Goal: Check status: Check status

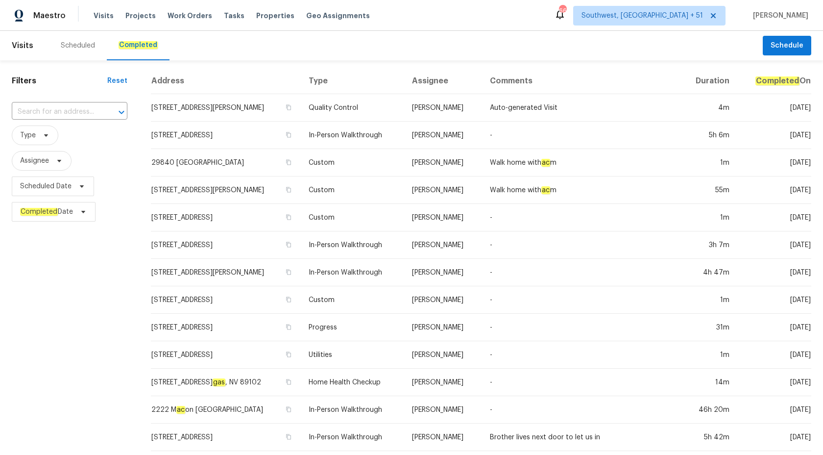
click at [56, 120] on div "​" at bounding box center [70, 111] width 116 height 21
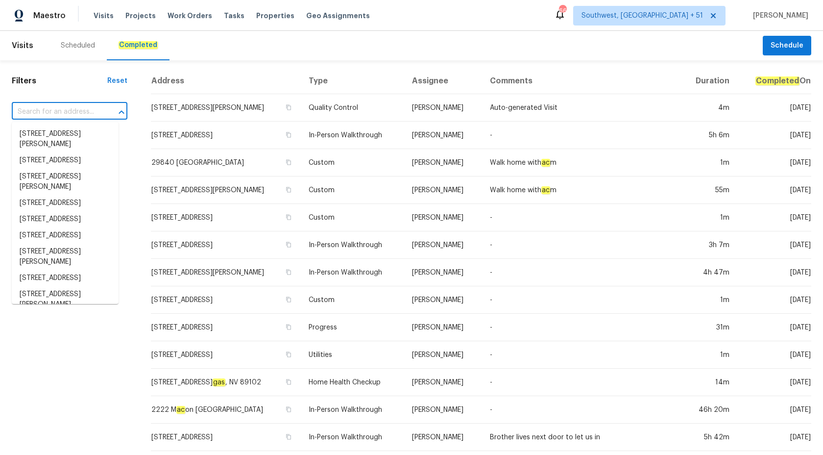
paste input "[STREET_ADDRESS][PERSON_NAME]"
type input "[STREET_ADDRESS][PERSON_NAME]"
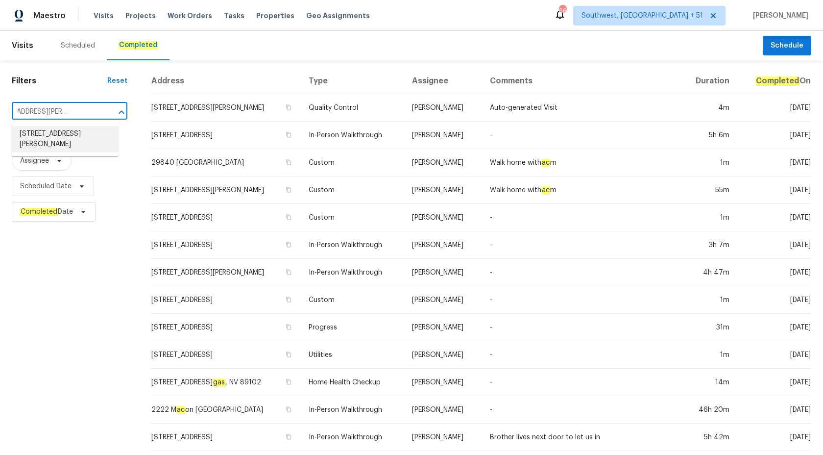
click at [68, 130] on li "[STREET_ADDRESS][PERSON_NAME]" at bounding box center [65, 139] width 107 height 26
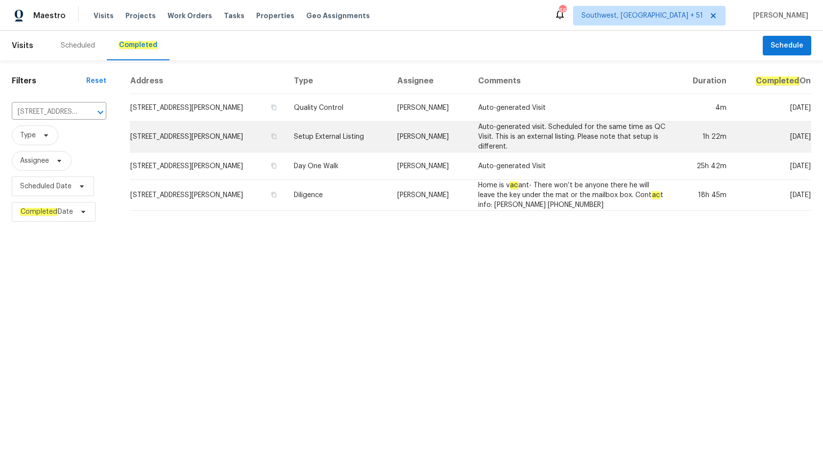
click at [428, 139] on td "[PERSON_NAME]" at bounding box center [429, 136] width 81 height 31
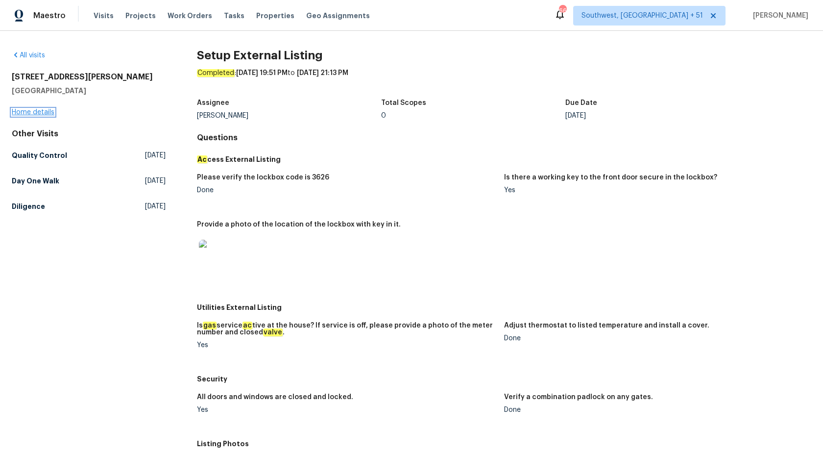
click at [22, 110] on link "Home details" at bounding box center [33, 112] width 43 height 7
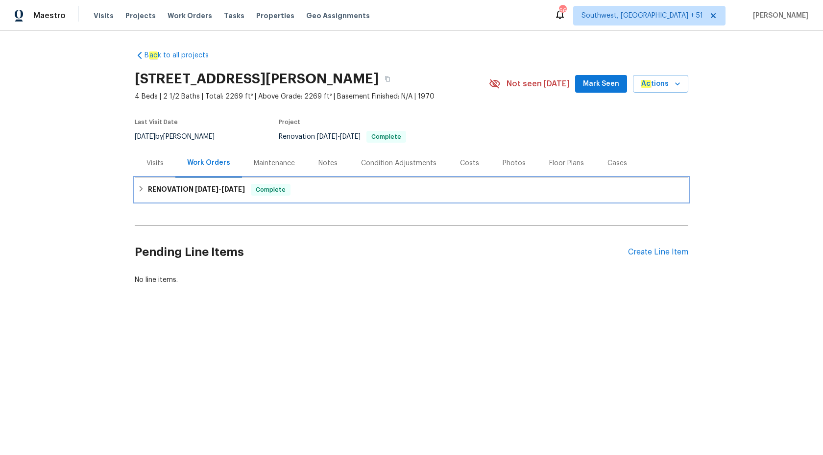
click at [201, 183] on div "RENOVATION 9/2/25 - 9/16/25 Complete" at bounding box center [412, 190] width 554 height 24
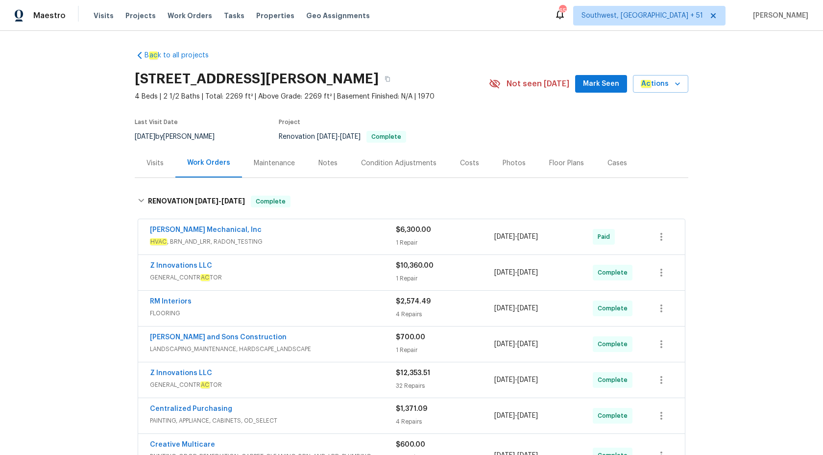
click at [152, 167] on div "Visits" at bounding box center [154, 163] width 17 height 10
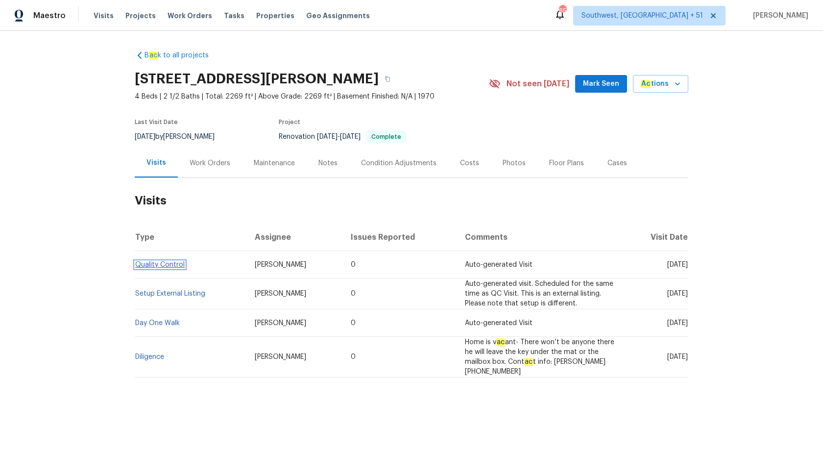
click at [153, 264] on link "Quality Control" at bounding box center [159, 264] width 49 height 7
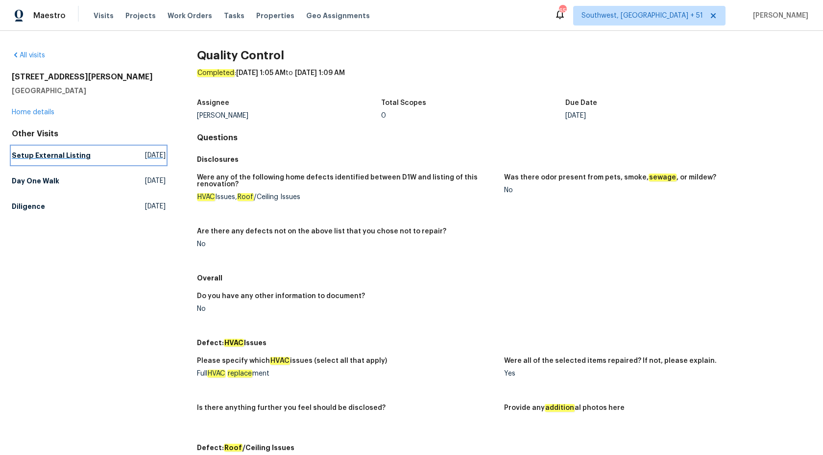
click at [42, 156] on h5 "Setup External Listing" at bounding box center [51, 155] width 79 height 10
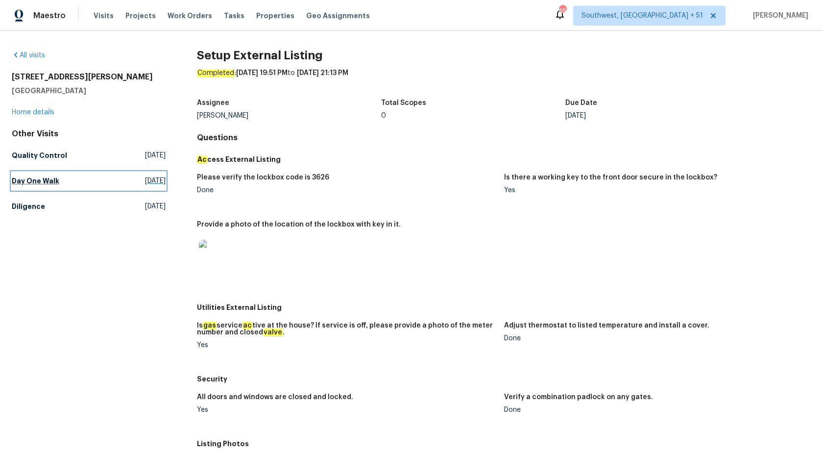
click at [63, 178] on link "Day One Walk Wed, Sep 03 2025" at bounding box center [89, 181] width 154 height 18
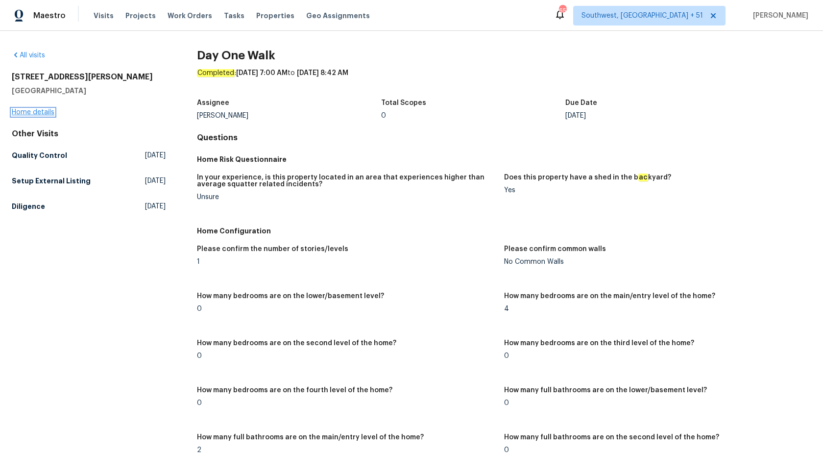
click at [46, 114] on link "Home details" at bounding box center [33, 112] width 43 height 7
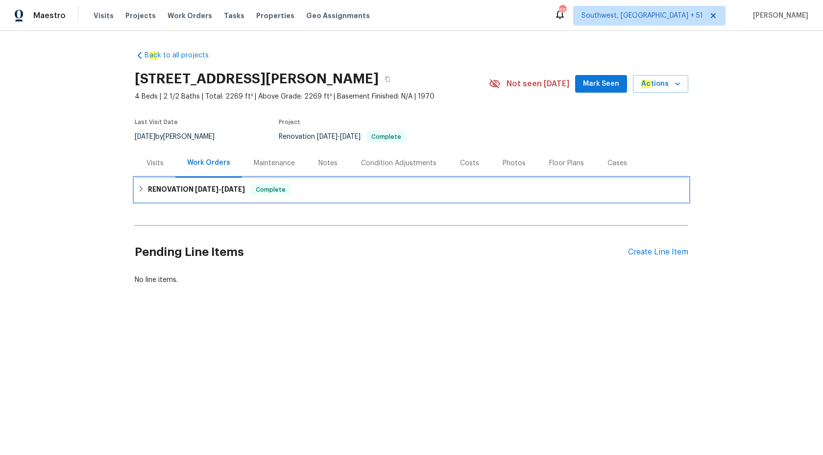
click at [209, 186] on span "9/2/25" at bounding box center [207, 189] width 24 height 7
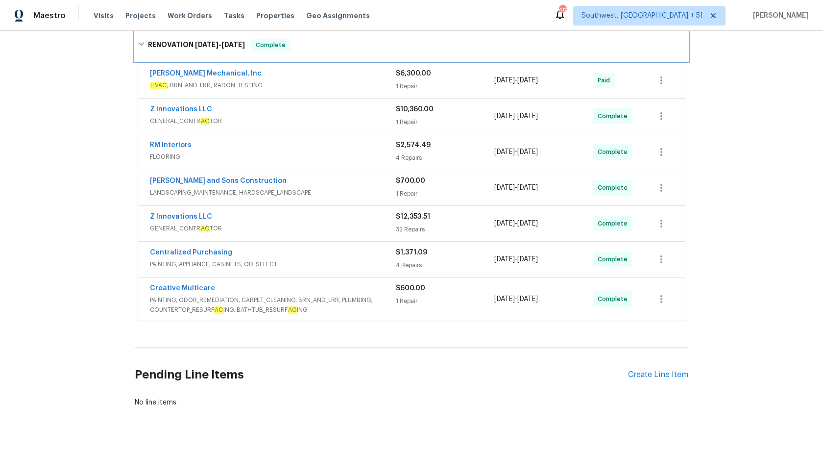
scroll to position [175, 0]
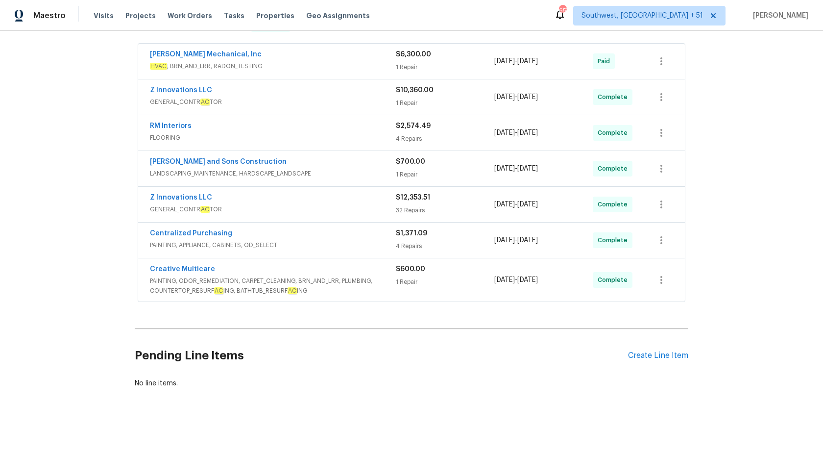
click at [328, 62] on span "HVAC , BRN_AND_LRR, RADON_TESTING" at bounding box center [273, 66] width 246 height 10
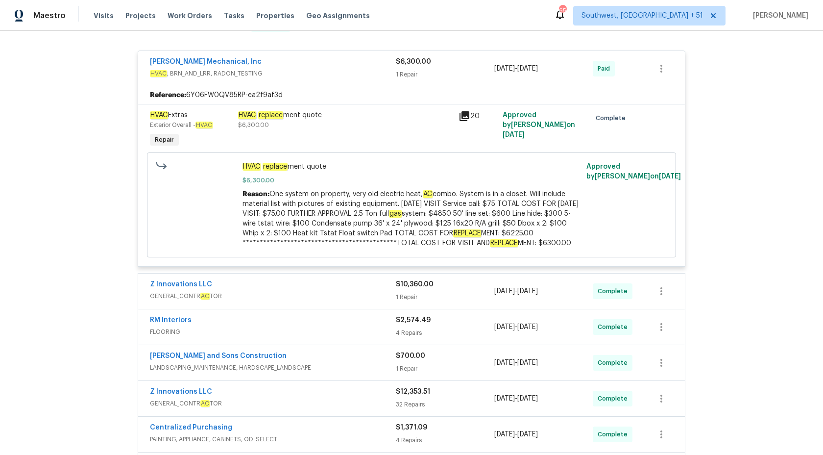
click at [414, 53] on div "JH Martin Mechanical, Inc HVAC , BRN_AND_LRR, RADON_TESTING $6,300.00 1 Repair …" at bounding box center [411, 68] width 547 height 35
click at [410, 71] on div "1 Repair" at bounding box center [445, 75] width 98 height 10
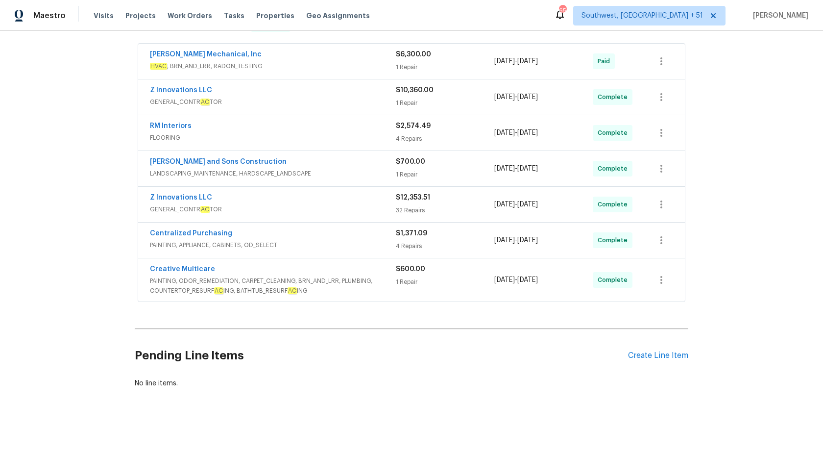
click at [381, 97] on span "GENERAL_CONTR AC TOR" at bounding box center [273, 102] width 246 height 10
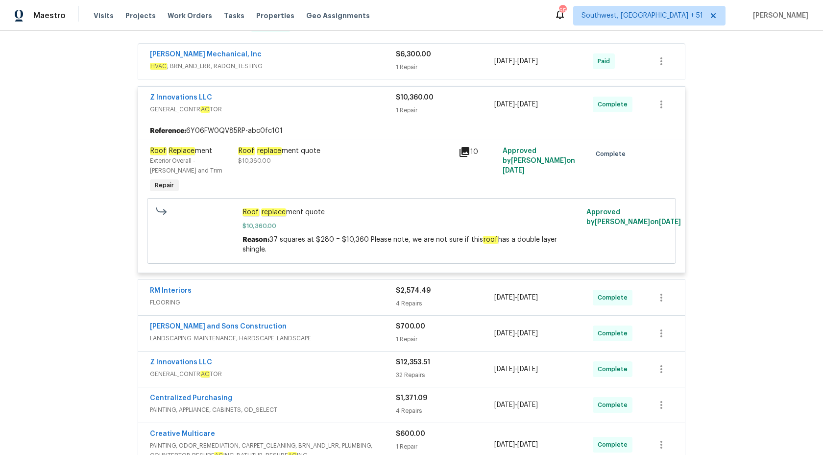
click at [366, 167] on div "Roof replace ment quote $10,360.00" at bounding box center [345, 170] width 220 height 55
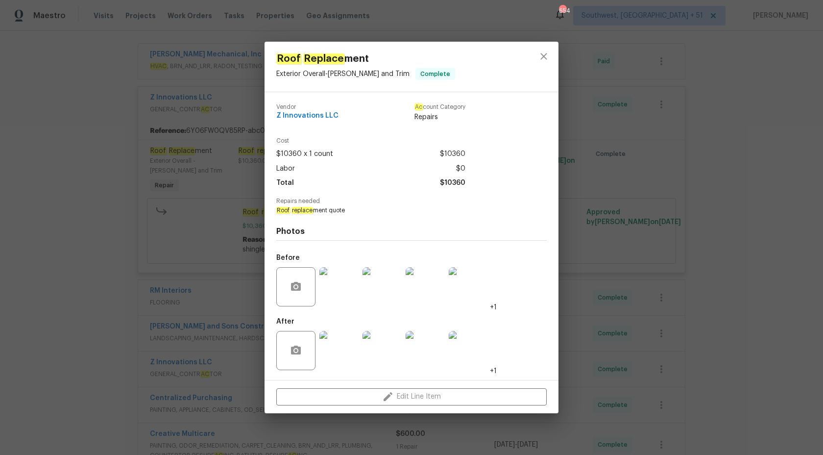
click at [740, 154] on div "Roof Replace ment Exterior Overall - Eaves and Trim Complete Vendor Z Innovatio…" at bounding box center [411, 227] width 823 height 455
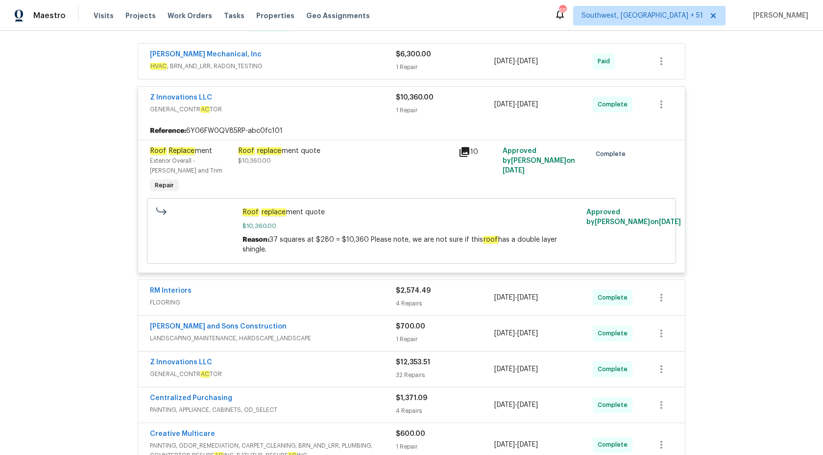
click at [375, 146] on div "Roof replace ment quote" at bounding box center [345, 151] width 215 height 10
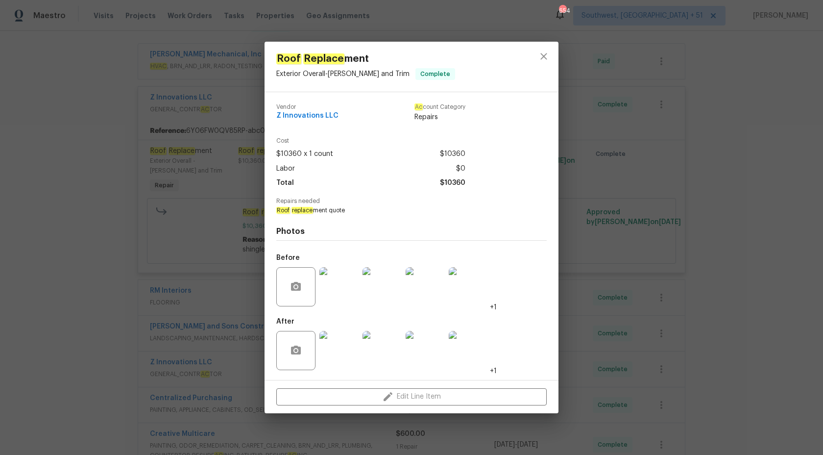
click at [694, 168] on div "Roof Replace ment Exterior Overall - Eaves and Trim Complete Vendor Z Innovatio…" at bounding box center [411, 227] width 823 height 455
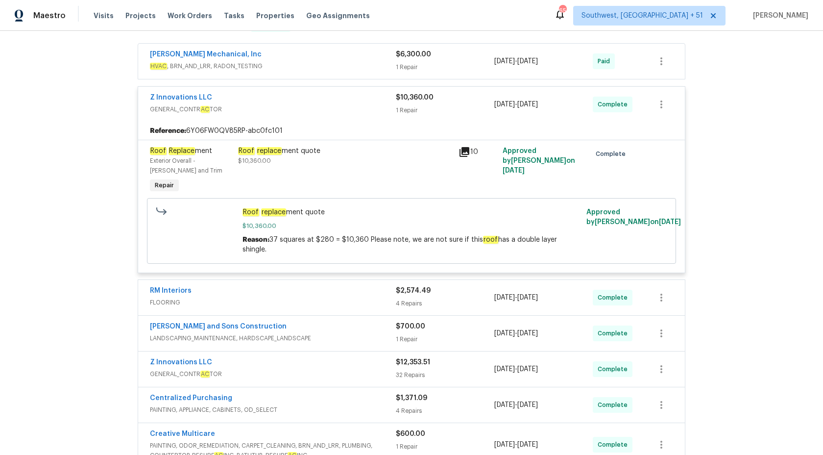
click at [374, 107] on span "GENERAL_CONTR AC TOR" at bounding box center [273, 109] width 246 height 10
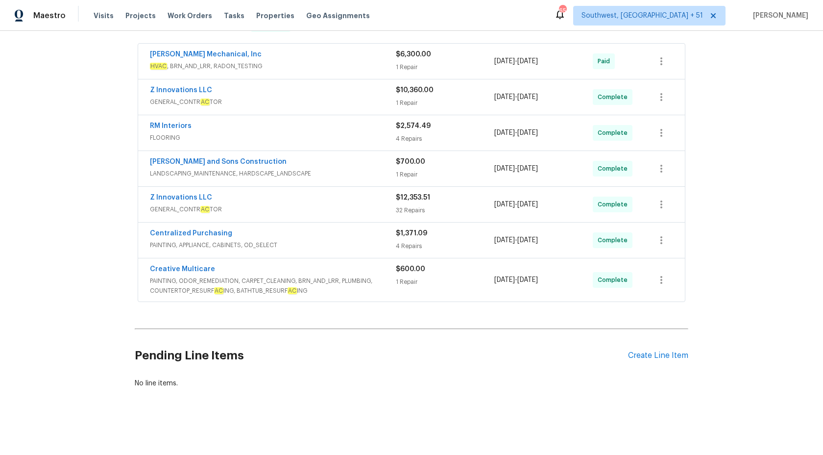
click at [370, 137] on span "FLOORING" at bounding box center [273, 138] width 246 height 10
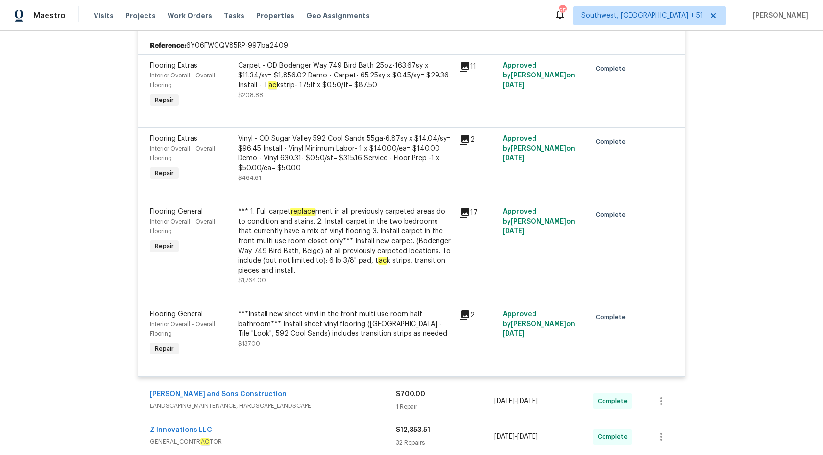
scroll to position [346, 0]
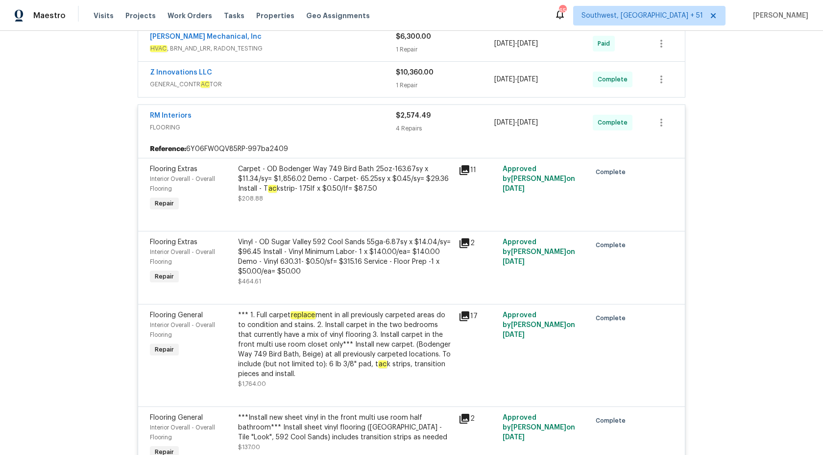
click at [406, 129] on div "4 Repairs" at bounding box center [445, 128] width 98 height 10
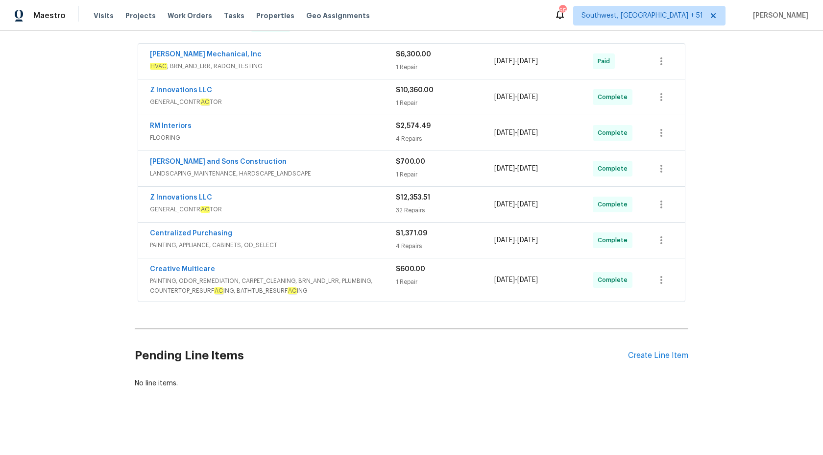
scroll to position [175, 0]
click at [390, 179] on div "Reyes and Sons Construction LANDSCAPING_MAINTENANCE, HARDSCAPE_LANDSCAPE" at bounding box center [273, 169] width 246 height 24
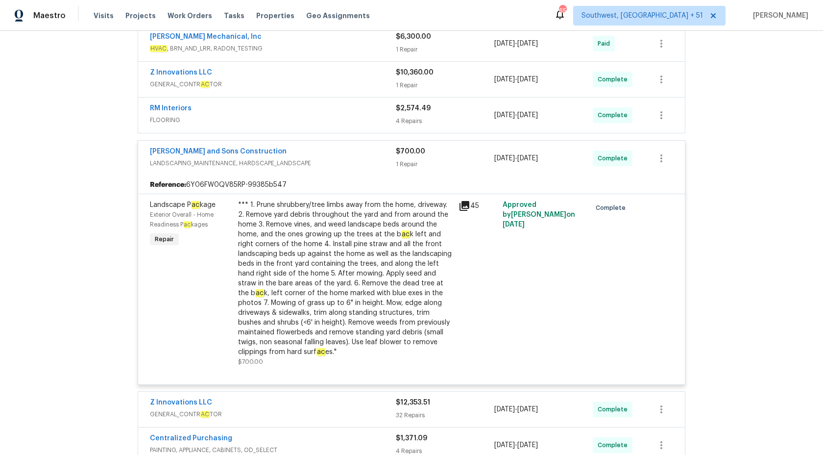
click at [380, 142] on div "Reyes and Sons Construction LANDSCAPING_MAINTENANCE, HARDSCAPE_LANDSCAPE $700.0…" at bounding box center [411, 158] width 547 height 35
click at [380, 163] on span "LANDSCAPING_MAINTENANCE, HARDSCAPE_LANDSCAPE" at bounding box center [273, 163] width 246 height 10
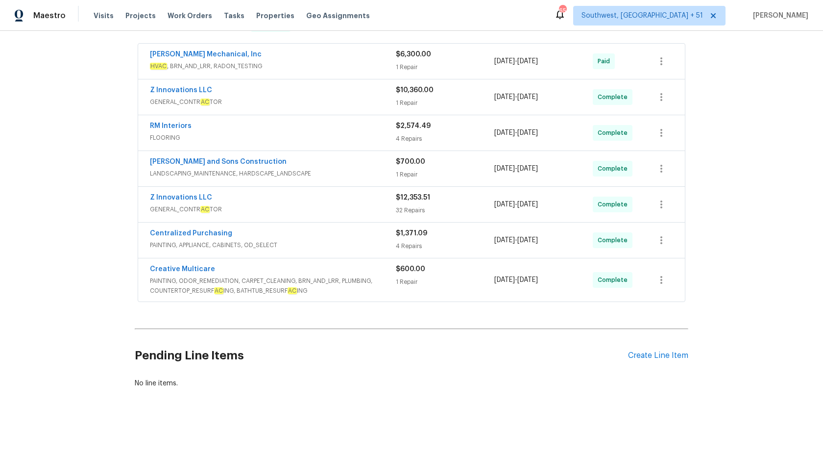
click at [366, 240] on span "PAINTING, APPLIANCE, CABINETS, OD_SELECT" at bounding box center [273, 245] width 246 height 10
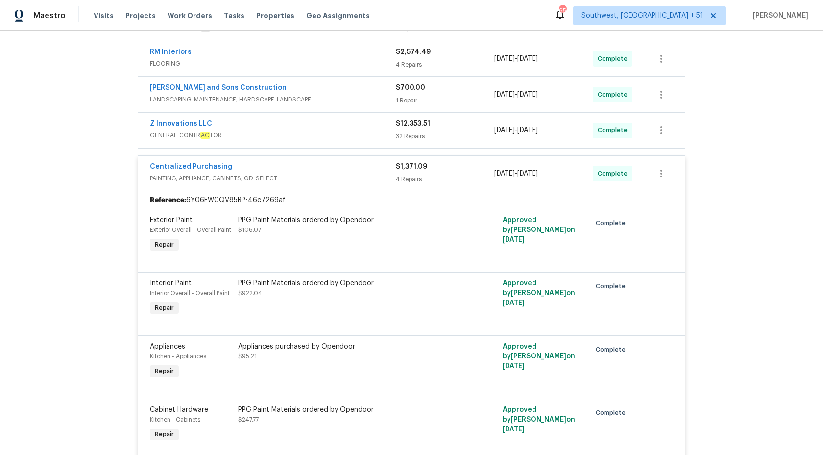
scroll to position [240, 0]
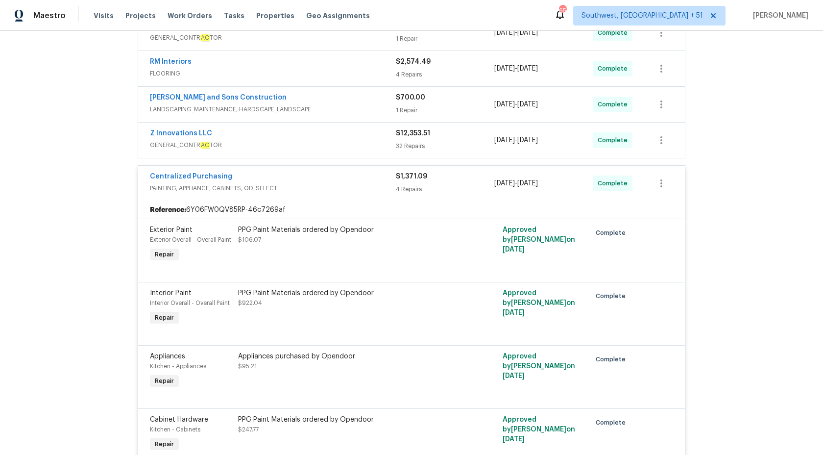
click at [371, 195] on div "Centralized Purchasing PAINTING, APPLIANCE, CABINETS, OD_SELECT $1,371.09 4 Rep…" at bounding box center [411, 183] width 547 height 35
click at [371, 188] on span "PAINTING, APPLIANCE, CABINETS, OD_SELECT" at bounding box center [273, 188] width 246 height 10
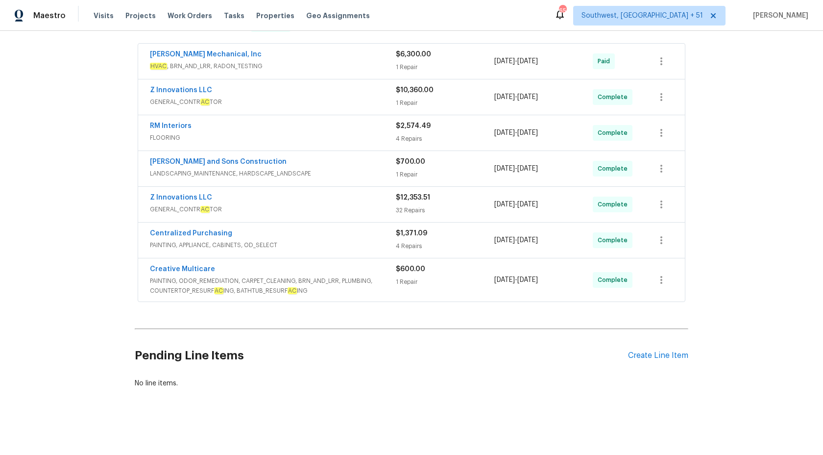
click at [365, 283] on span "PAINTING, ODOR_REMEDIATION, CARPET_CLEANING, BRN_AND_LRR, PLUMBING, COUNTERTOP_…" at bounding box center [273, 286] width 246 height 20
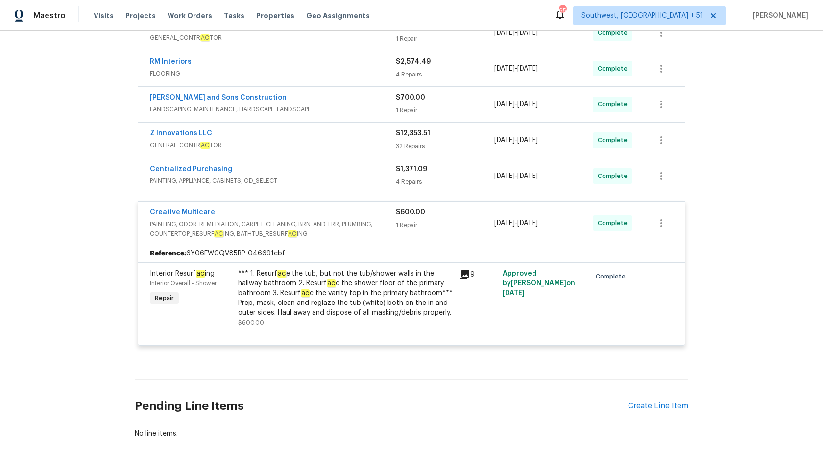
click at [403, 229] on div "1 Repair" at bounding box center [445, 225] width 98 height 10
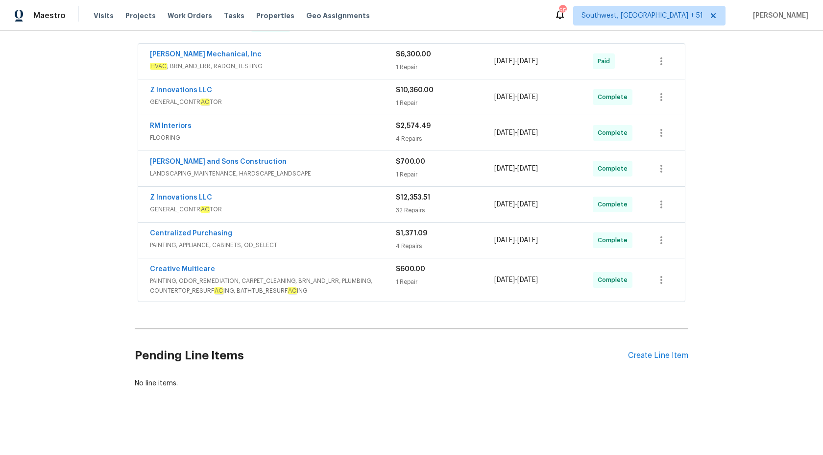
click at [366, 199] on div "Z Innovations LLC" at bounding box center [273, 199] width 246 height 12
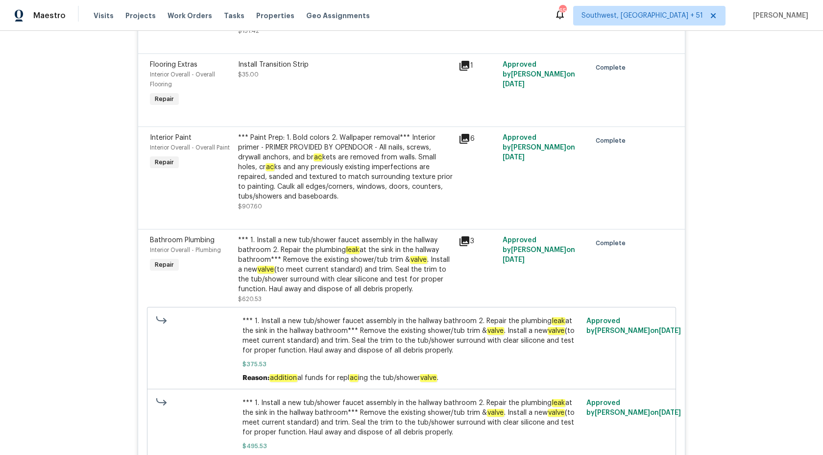
scroll to position [3395, 0]
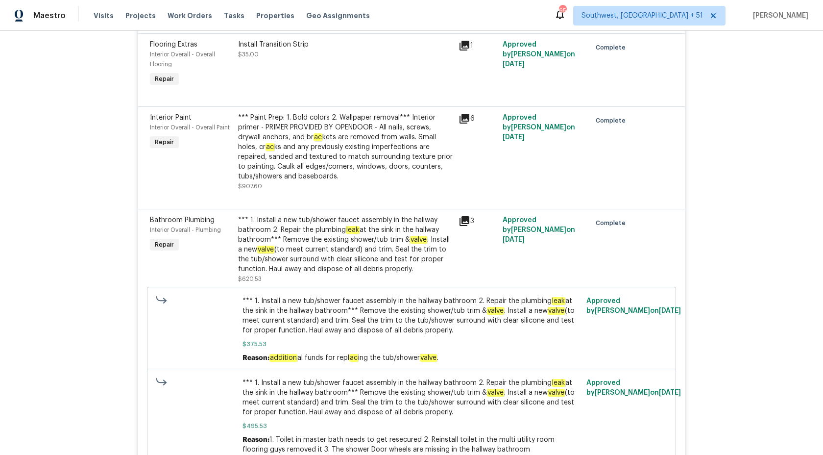
click at [332, 229] on div "*** 1. Install a new tub/shower faucet assembly in the hallway bathroom 2. Repa…" at bounding box center [345, 244] width 215 height 59
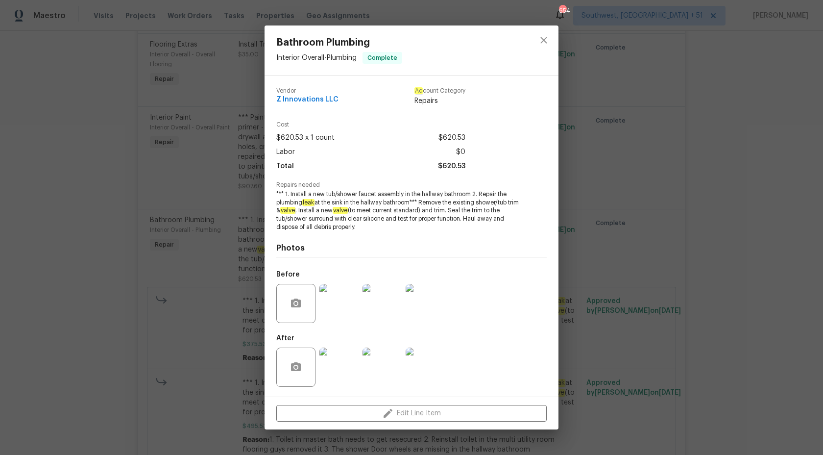
click at [477, 192] on span "*** 1. Install a new tub/shower faucet assembly in the hallway bathroom 2. Repa…" at bounding box center [397, 210] width 243 height 41
copy span ". Repair the plumbing leak at the sink in the hallway bathroom"
drag, startPoint x: 477, startPoint y: 192, endPoint x: 413, endPoint y: 202, distance: 64.4
click at [413, 202] on span "*** 1. Install a new tub/shower faucet assembly in the hallway bathroom 2. Repa…" at bounding box center [397, 210] width 243 height 41
click at [682, 223] on div "Bathroom Plumbing Interior Overall - Plumbing Complete Vendor Z Innovations LLC…" at bounding box center [411, 227] width 823 height 455
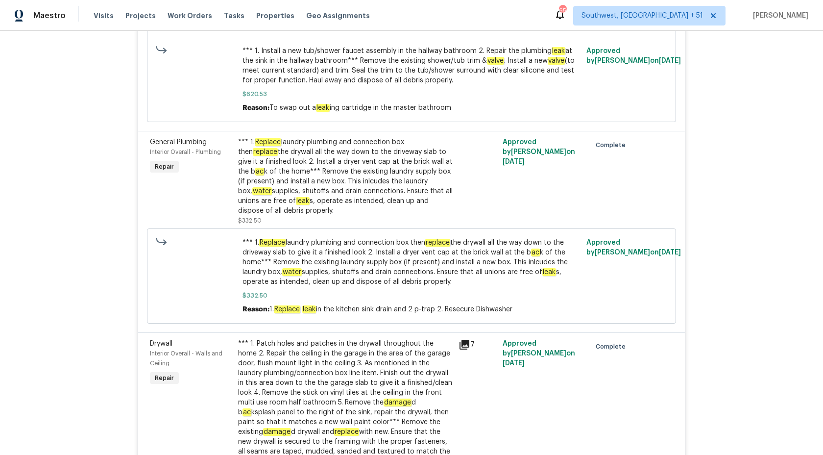
scroll to position [3769, 0]
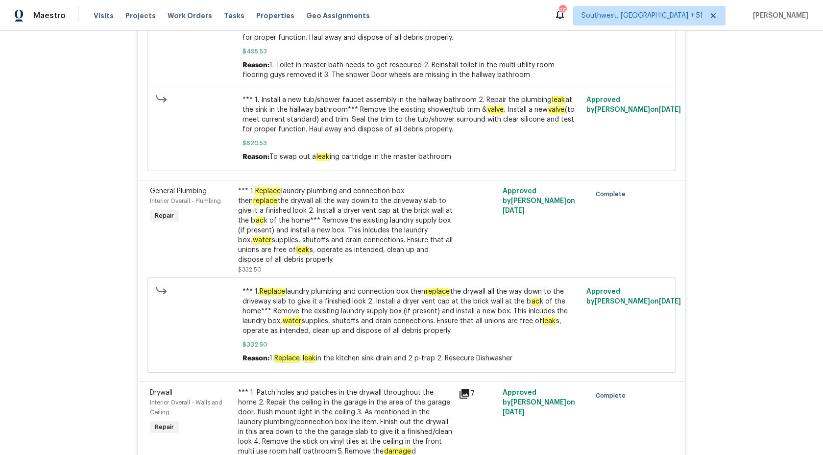
click at [327, 205] on div "*** 1. Replace laundry plumbing and connection box then replace the drywall all…" at bounding box center [345, 225] width 215 height 78
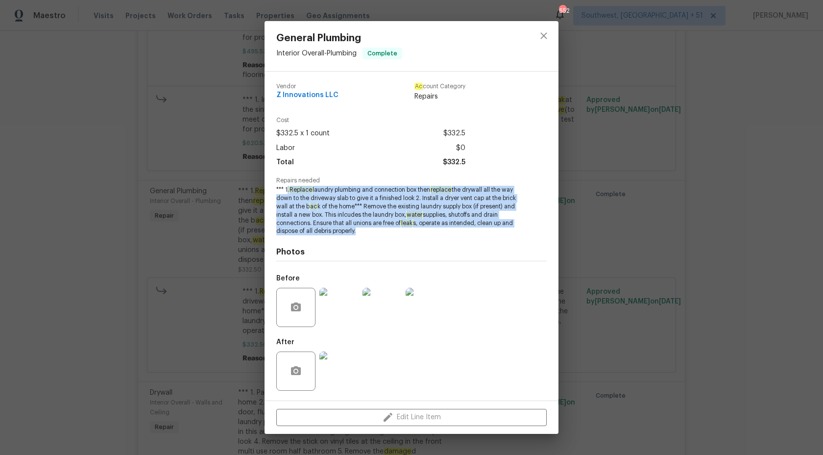
drag, startPoint x: 287, startPoint y: 190, endPoint x: 435, endPoint y: 228, distance: 153.4
click at [435, 228] on span "*** 1. Replace laundry plumbing and connection box then replace the drywall all…" at bounding box center [397, 210] width 243 height 49
copy span ". Replace laundry plumbing and connection box then replace the drywall all the …"
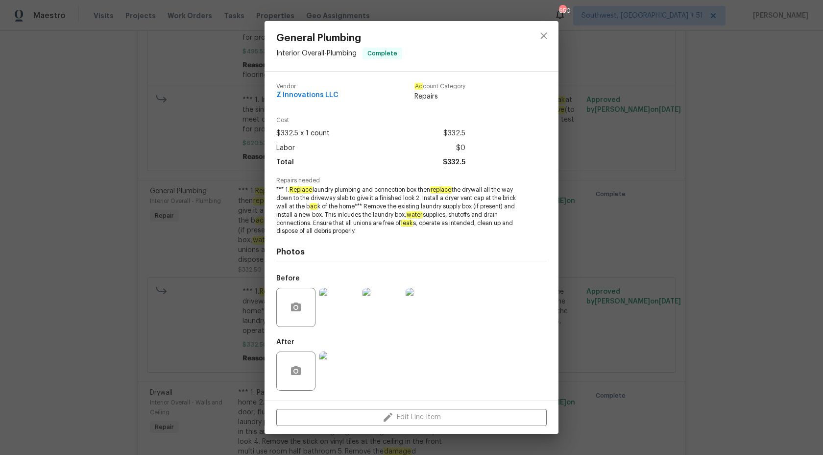
click at [790, 263] on div "General Plumbing Interior Overall - Plumbing Complete Vendor Z Innovations LLC …" at bounding box center [411, 227] width 823 height 455
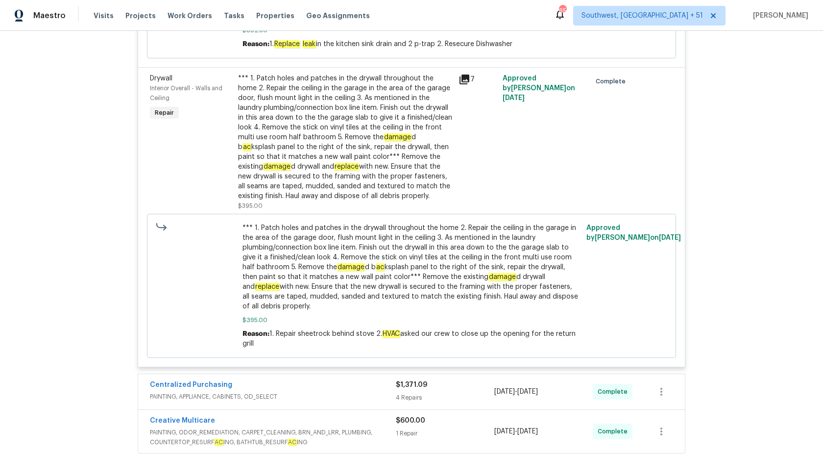
scroll to position [4108, 0]
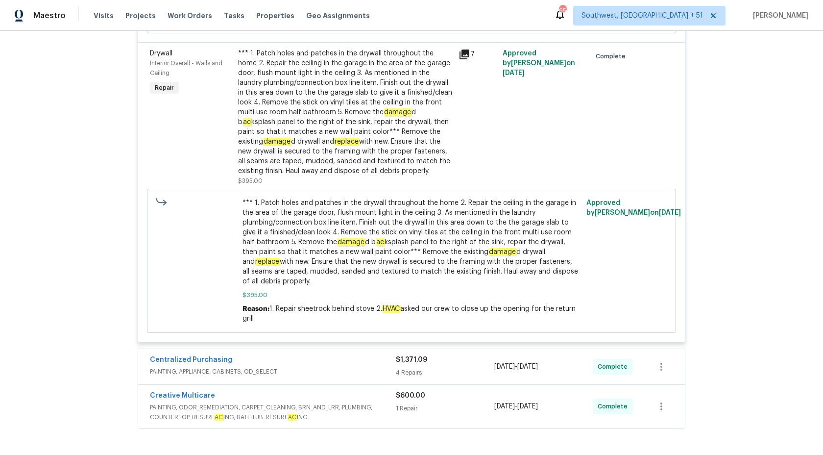
click at [414, 367] on div "4 Repairs" at bounding box center [445, 372] width 98 height 10
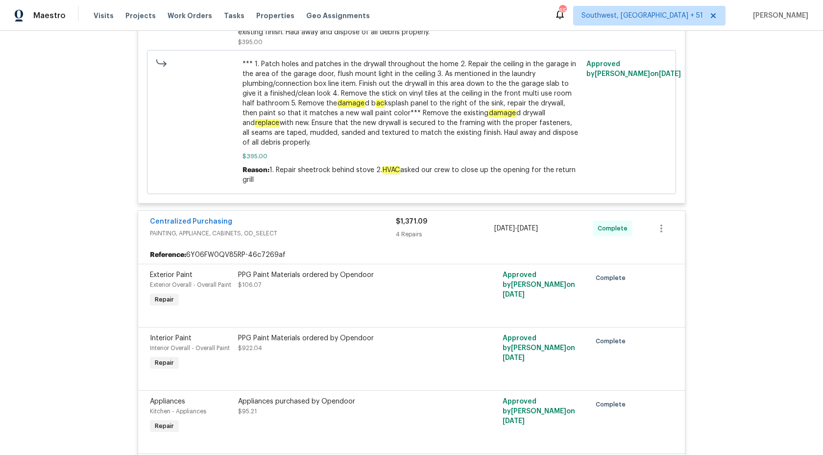
click at [406, 217] on div "$1,371.09 4 Repairs" at bounding box center [445, 229] width 98 height 24
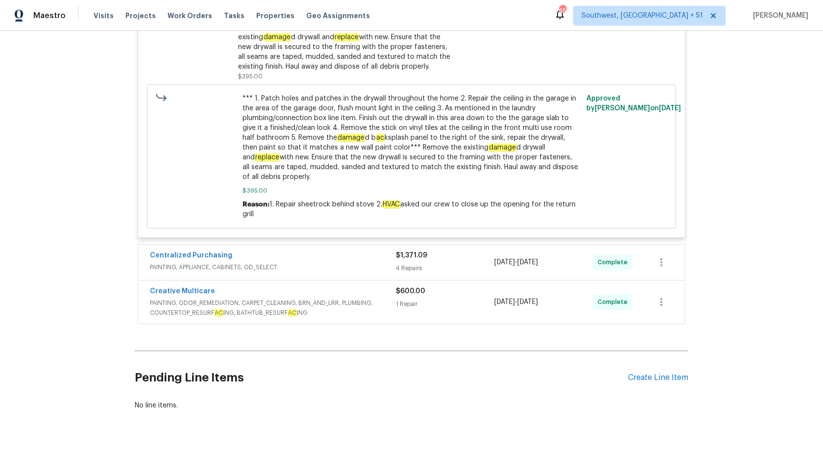
click at [389, 286] on div "Creative Multicare" at bounding box center [273, 292] width 246 height 12
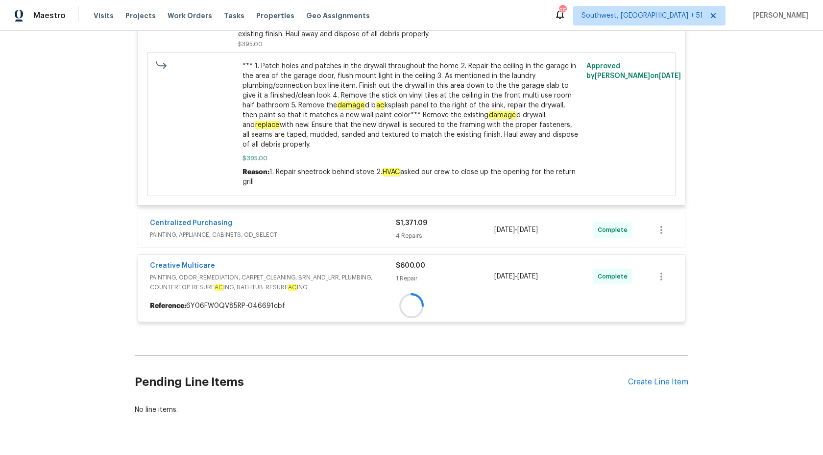
scroll to position [4247, 0]
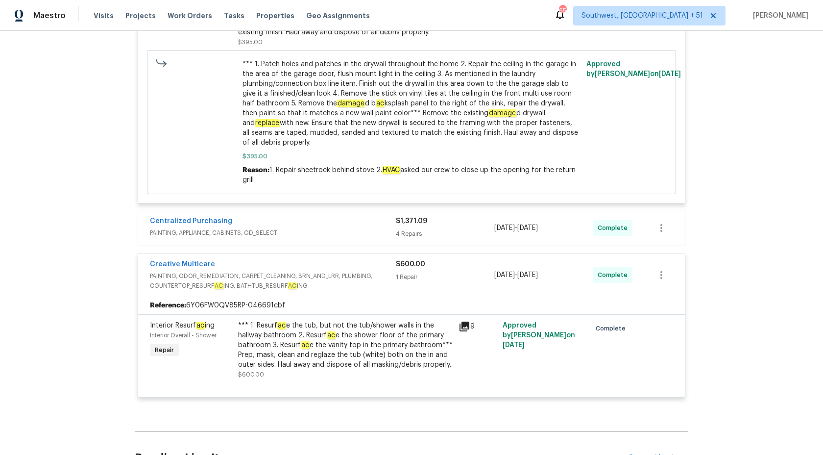
click at [399, 272] on div "1 Repair" at bounding box center [445, 277] width 98 height 10
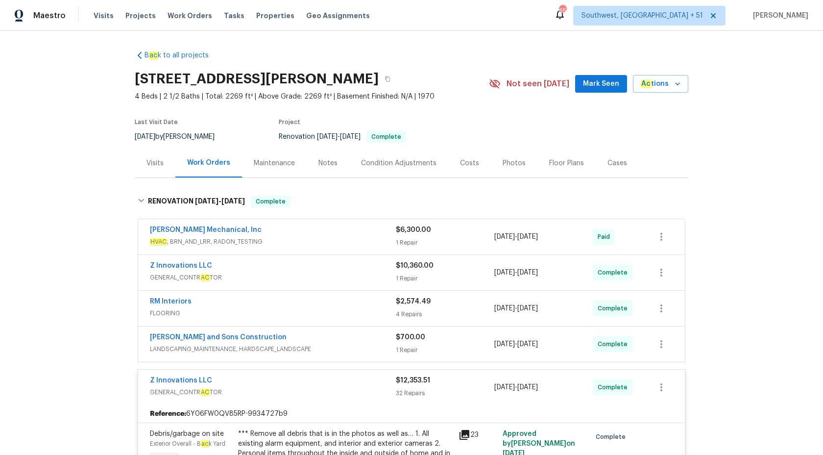
scroll to position [97, 0]
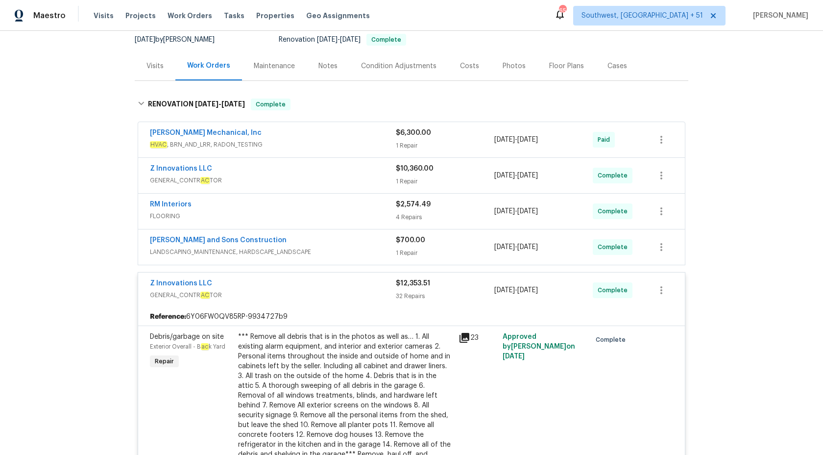
click at [397, 289] on div "$12,353.51 32 Repairs" at bounding box center [445, 290] width 98 height 24
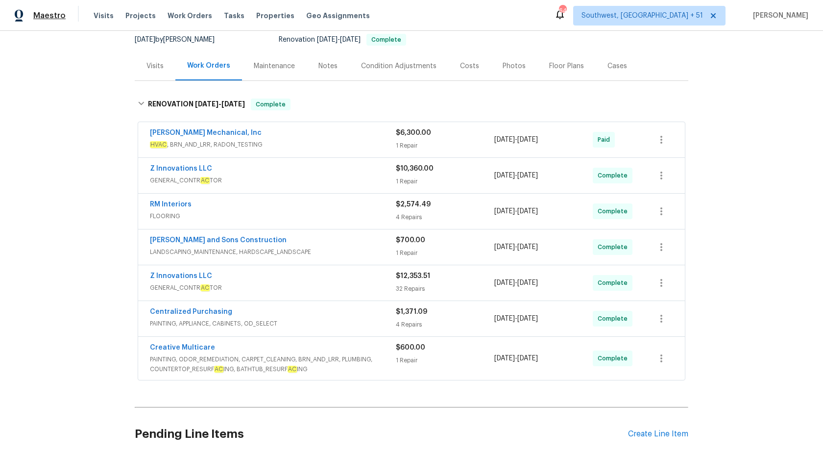
click at [57, 18] on span "Maestro" at bounding box center [49, 16] width 32 height 10
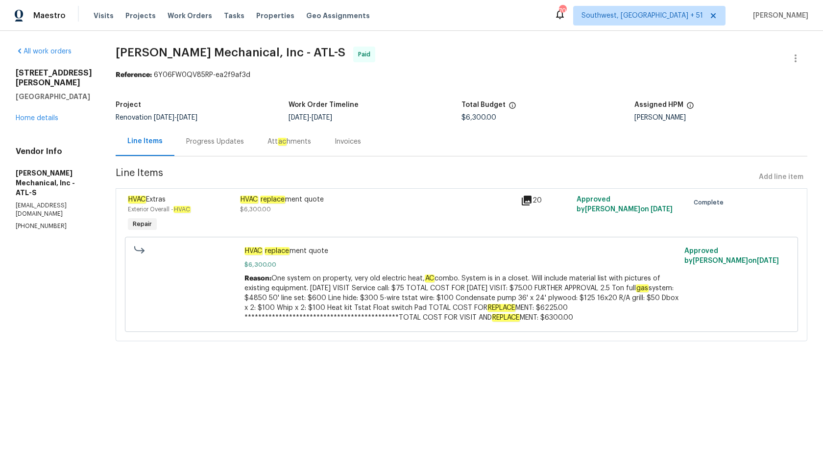
click at [230, 150] on div "Progress Updates" at bounding box center [214, 141] width 81 height 29
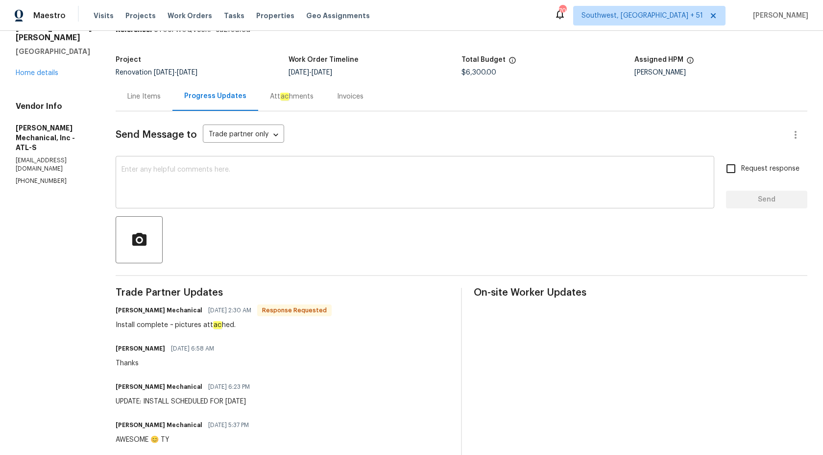
scroll to position [12, 0]
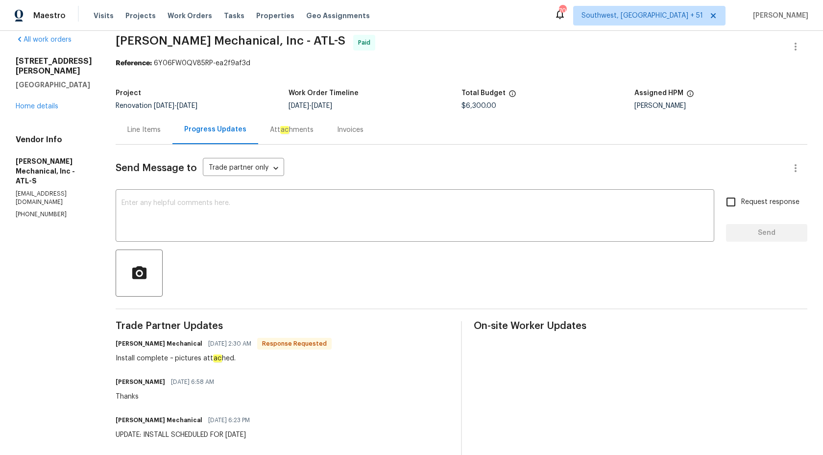
click at [361, 129] on div "Invoices" at bounding box center [350, 130] width 26 height 10
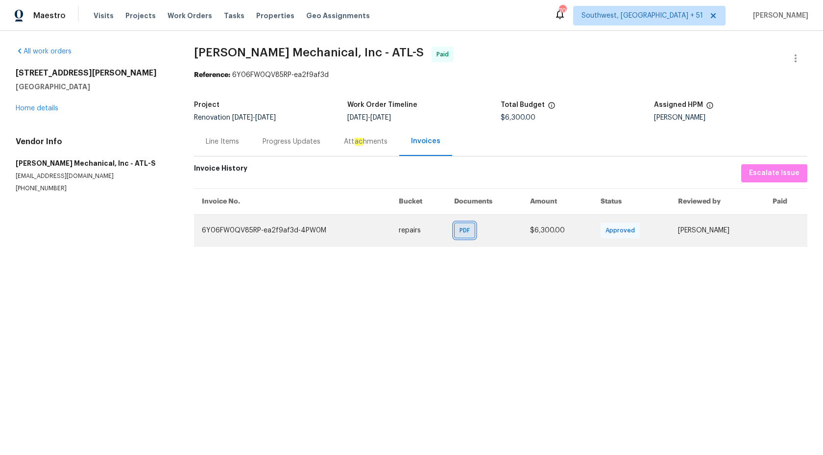
click at [460, 227] on span "PDF" at bounding box center [467, 230] width 14 height 10
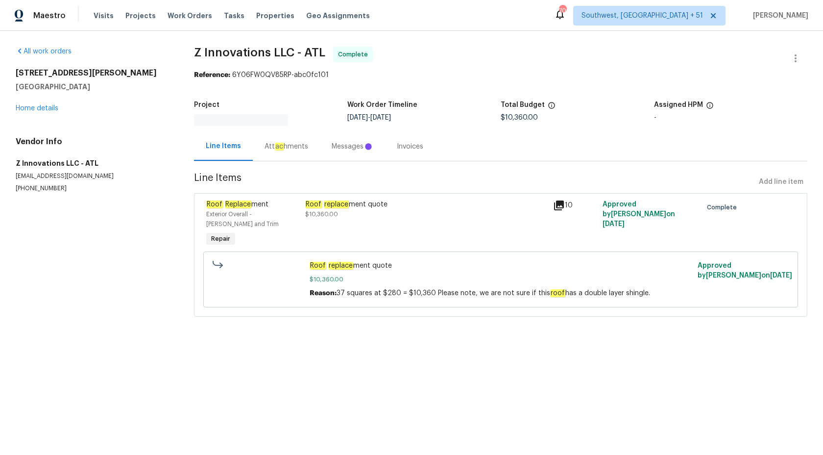
click at [275, 146] on em "ac" at bounding box center [279, 147] width 9 height 8
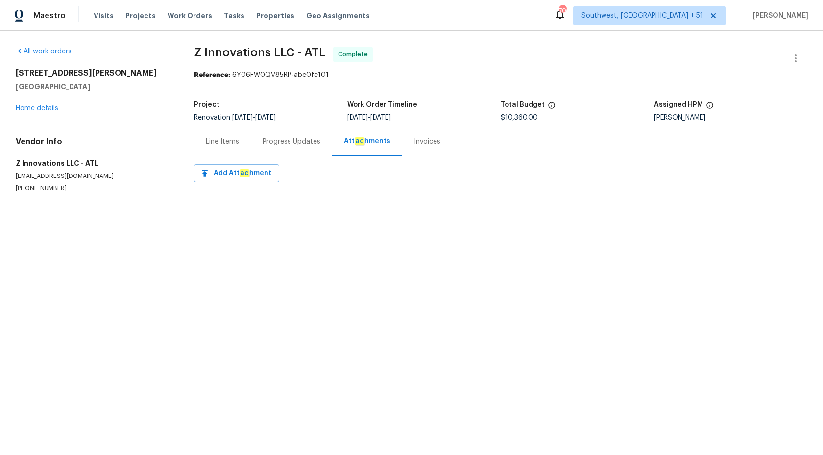
click at [275, 147] on div "Progress Updates" at bounding box center [291, 141] width 81 height 29
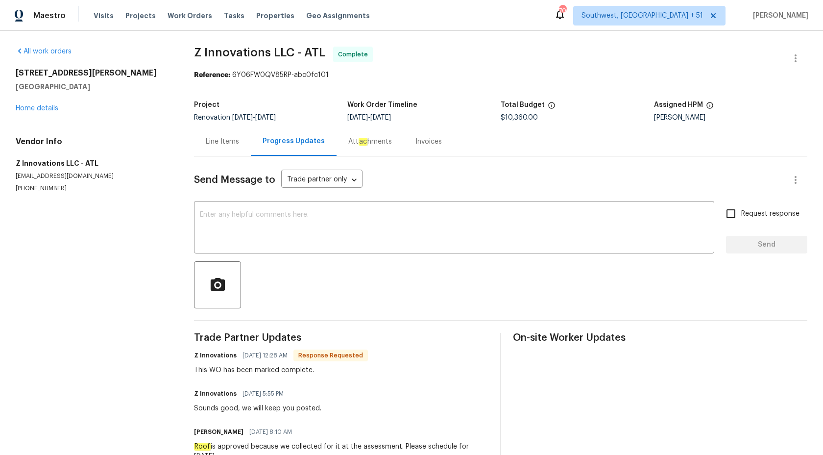
click at [404, 148] on div "Invoices" at bounding box center [429, 141] width 50 height 29
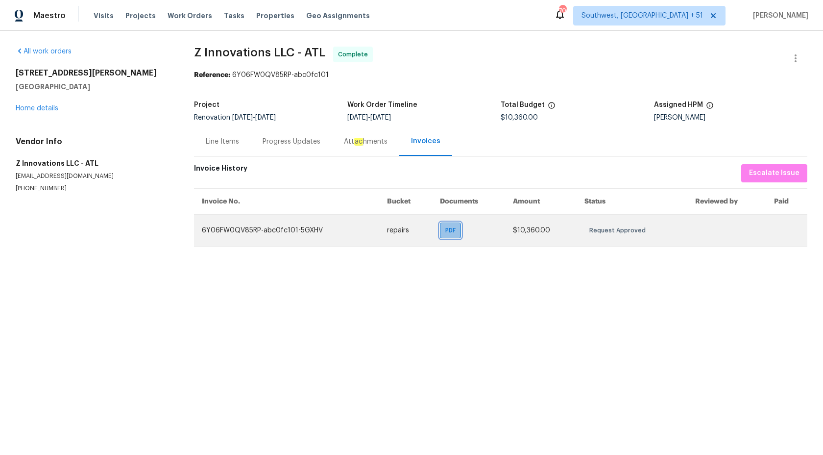
click at [447, 226] on span "PDF" at bounding box center [452, 230] width 14 height 10
